Goal: Information Seeking & Learning: Find specific fact

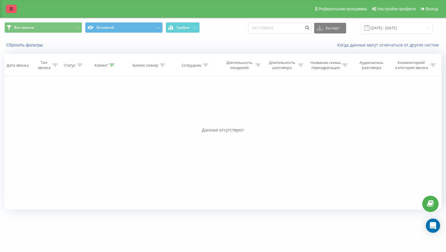
click at [8, 8] on link at bounding box center [11, 9] width 11 height 8
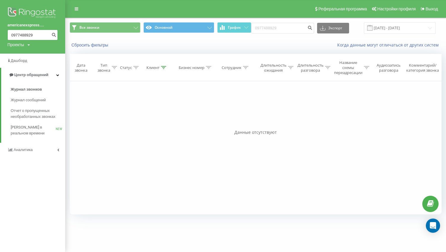
drag, startPoint x: 40, startPoint y: 34, endPoint x: 1, endPoint y: 32, distance: 39.8
click at [0, 32] on div "americanexspress.... 0977488929 Проекты americanexspress.com.ua" at bounding box center [32, 27] width 65 height 54
type input "0964958561"
click at [54, 34] on icon "submit" at bounding box center [53, 34] width 5 height 4
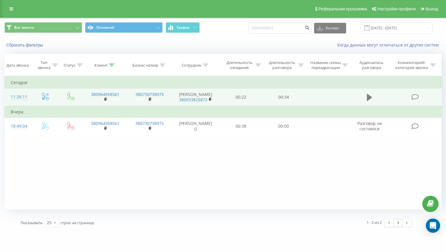
click at [373, 102] on button at bounding box center [369, 97] width 9 height 9
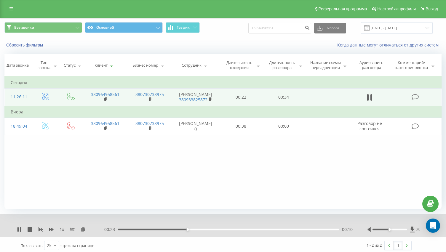
drag, startPoint x: 17, startPoint y: 234, endPoint x: 43, endPoint y: 196, distance: 46.9
click at [17, 234] on div "1 x - 00:23 00:10 00:10" at bounding box center [223, 225] width 446 height 23
click at [18, 232] on icon at bounding box center [17, 229] width 1 height 5
drag, startPoint x: 9, startPoint y: 6, endPoint x: 29, endPoint y: 39, distance: 37.9
click at [9, 6] on link at bounding box center [11, 9] width 11 height 8
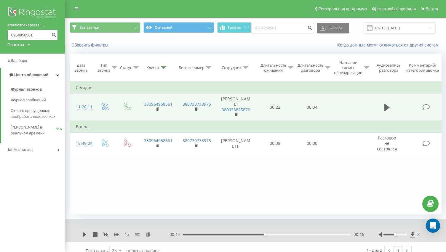
drag, startPoint x: 37, startPoint y: 35, endPoint x: 0, endPoint y: 32, distance: 36.9
click at [0, 32] on div "americanexspress.... 0964958561 Проекты americanexspress.com.ua" at bounding box center [32, 27] width 65 height 54
type input "0973653145"
click at [55, 33] on icon "submit" at bounding box center [53, 34] width 5 height 4
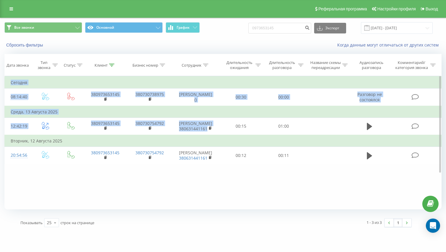
drag, startPoint x: 246, startPoint y: 170, endPoint x: 237, endPoint y: 185, distance: 17.5
click at [238, 128] on div "Фильтровать по условию Равно Введите значение Отмена OK Фильтровать по условию …" at bounding box center [222, 142] width 437 height 133
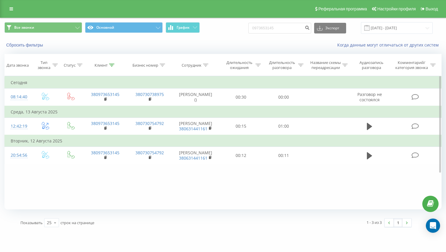
click at [235, 197] on div "Фильтровать по условию Равно Введите значение Отмена OK Фильтровать по условию …" at bounding box center [222, 142] width 437 height 133
drag, startPoint x: 228, startPoint y: 133, endPoint x: 207, endPoint y: 87, distance: 50.9
click at [205, 83] on div "Фильтровать по условию Равно Введите значение Отмена OK Фильтровать по условию …" at bounding box center [222, 142] width 437 height 133
click at [238, 198] on div "Фильтровать по условию Равно Введите значение Отмена OK Фильтровать по условию …" at bounding box center [222, 142] width 437 height 133
